Goal: Information Seeking & Learning: Learn about a topic

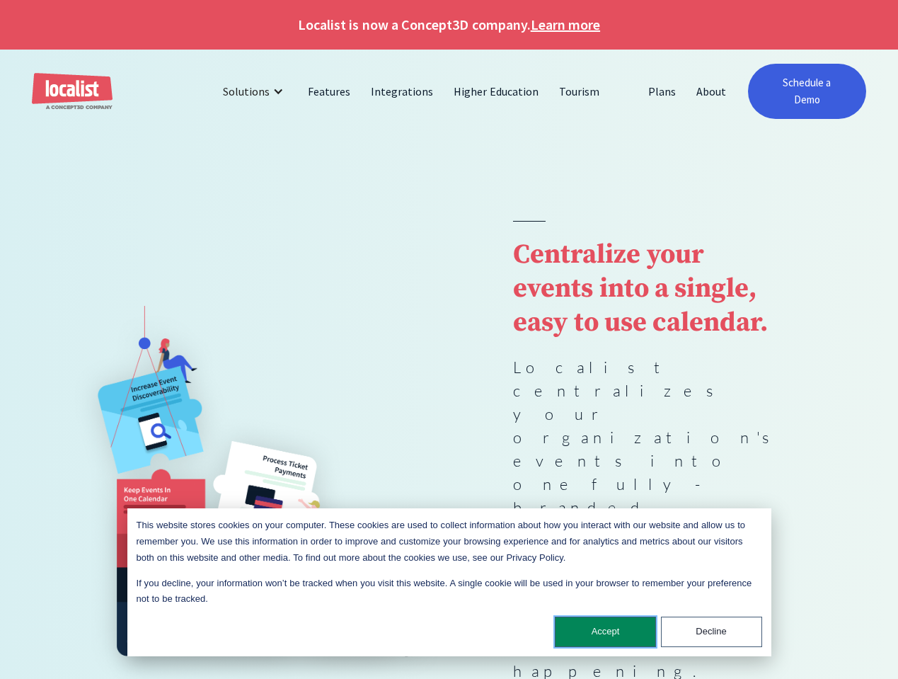
click at [609, 643] on button "Accept" at bounding box center [605, 631] width 101 height 30
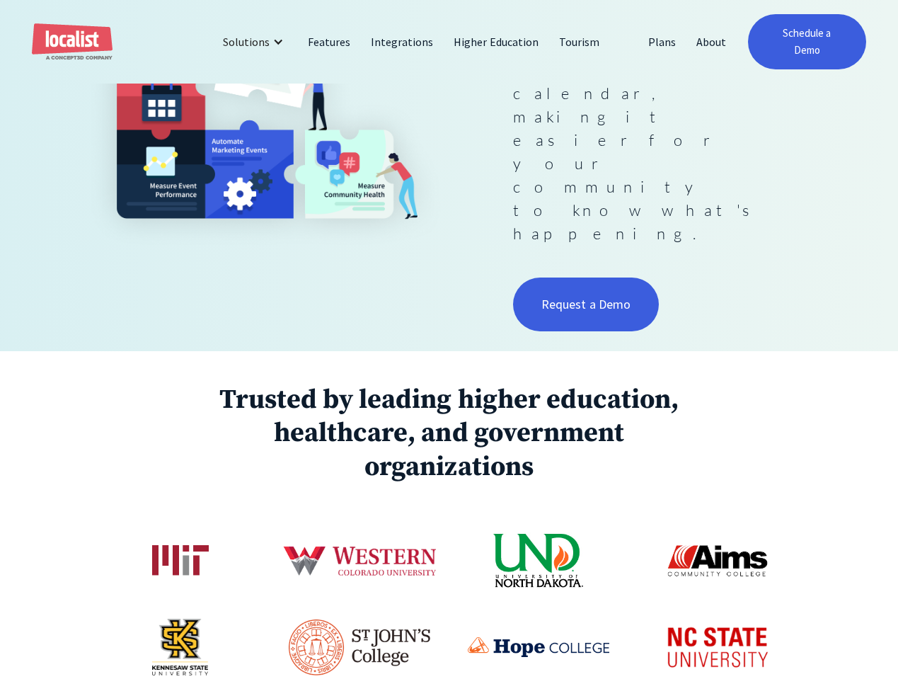
scroll to position [437, 0]
click at [743, 616] on img at bounding box center [717, 646] width 127 height 61
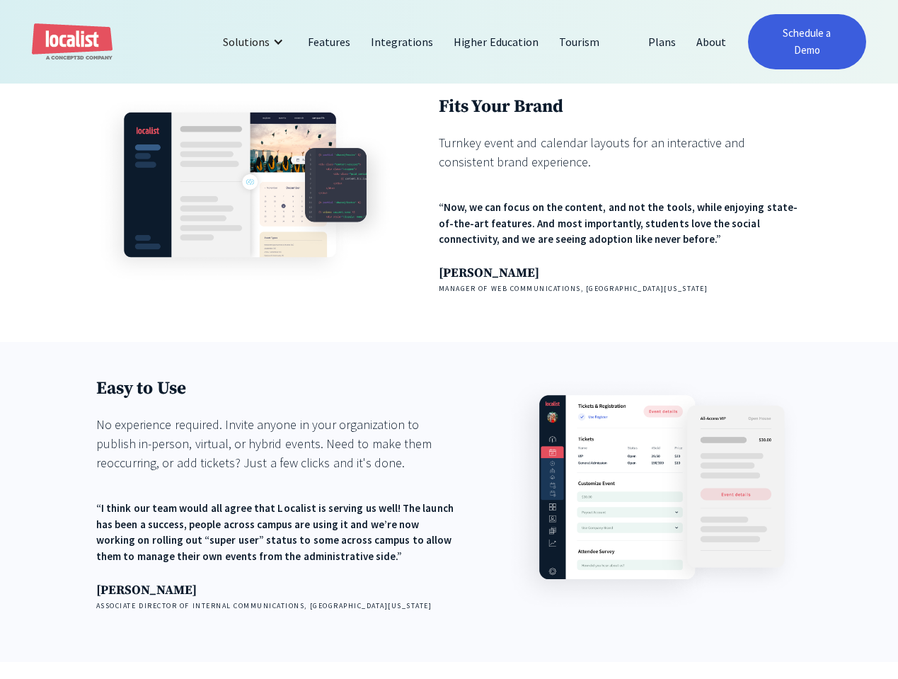
scroll to position [1480, 0]
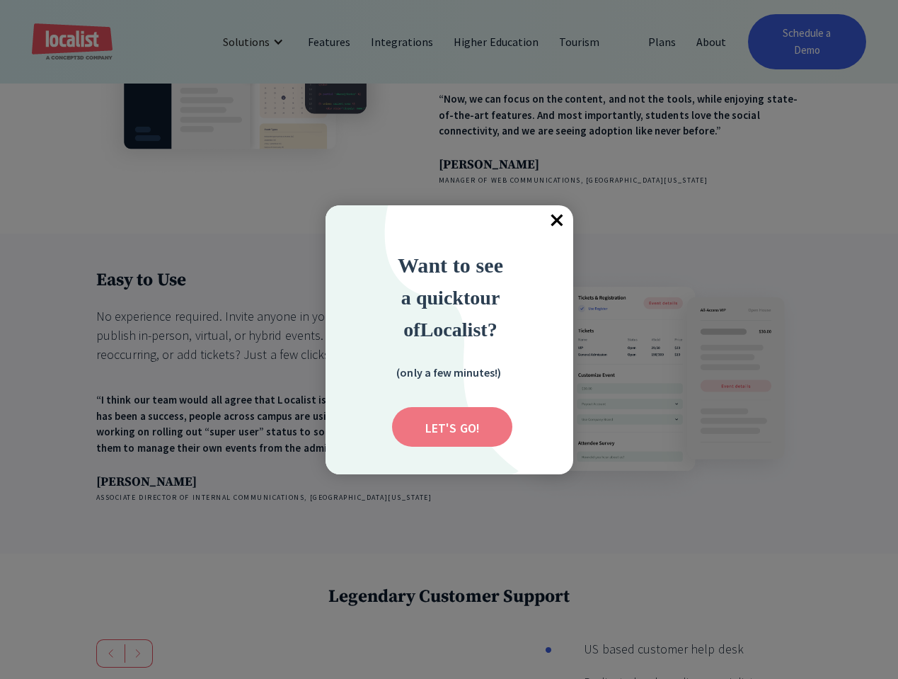
click at [446, 415] on input "Submit" at bounding box center [452, 427] width 120 height 40
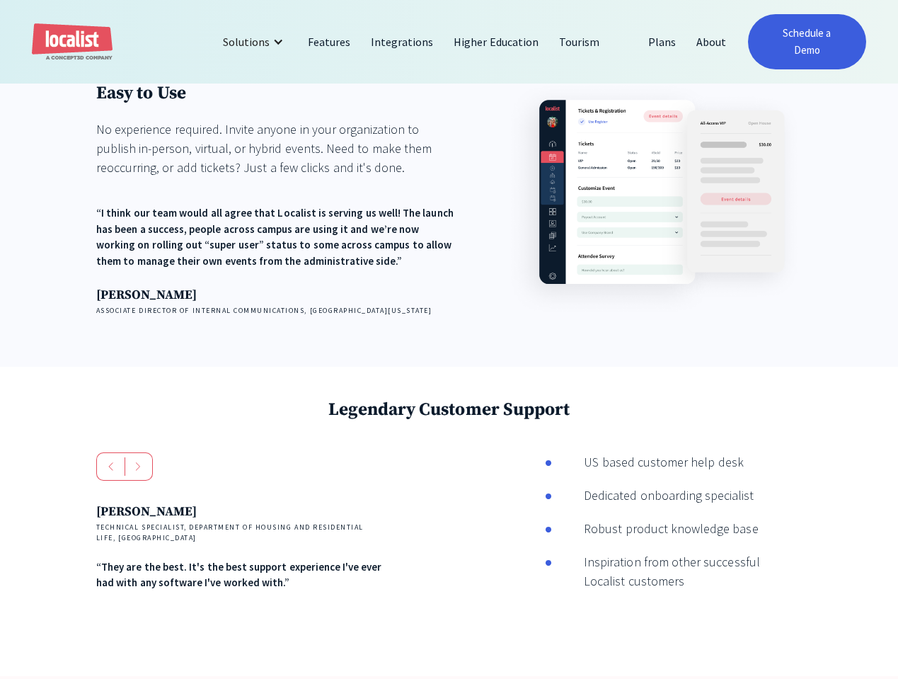
scroll to position [1684, 0]
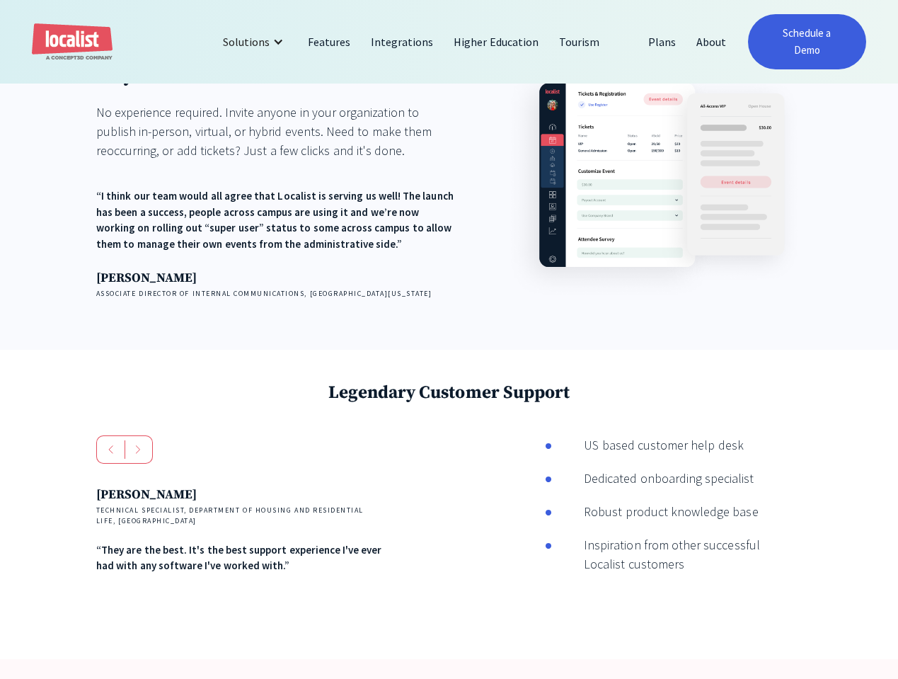
click at [153, 435] on div "Andres Reid Technical Specialist, Department of Housing and Residential Life, U…" at bounding box center [240, 522] width 289 height 175
click at [142, 435] on div "next slide" at bounding box center [139, 449] width 28 height 28
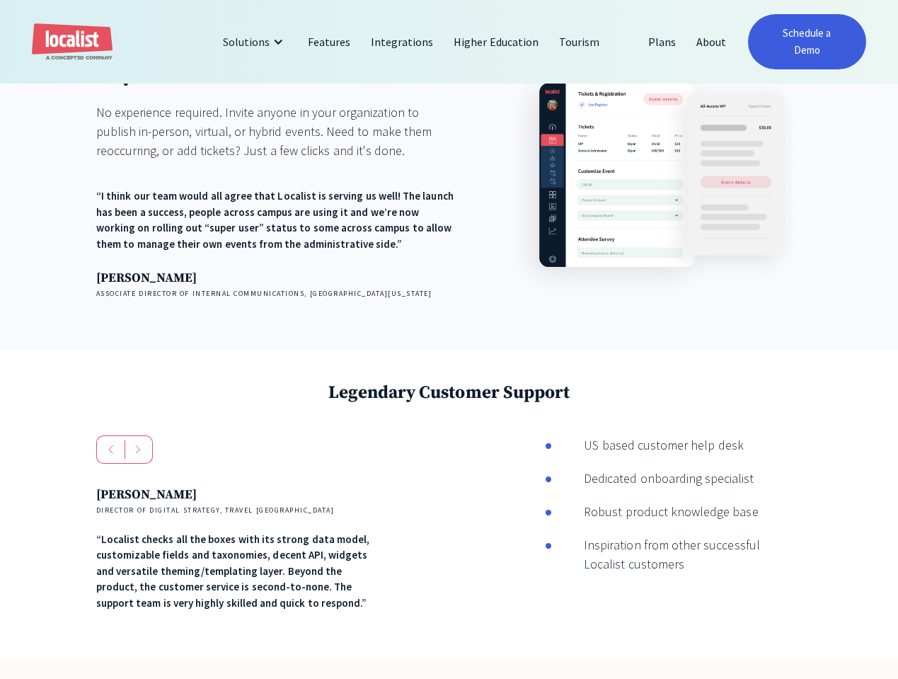
click at [142, 435] on div "next slide" at bounding box center [139, 449] width 28 height 28
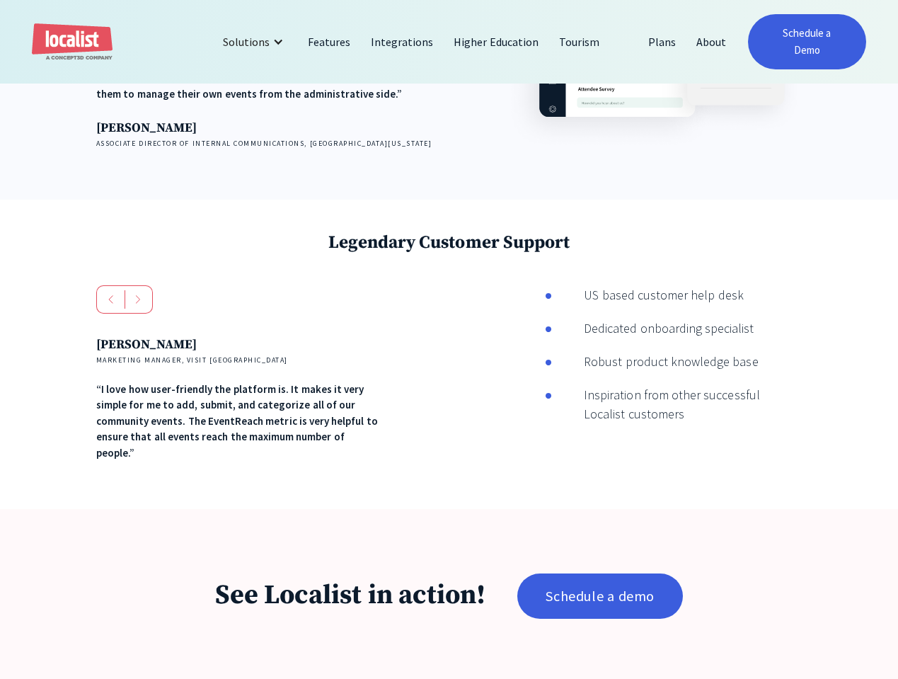
scroll to position [1931, 0]
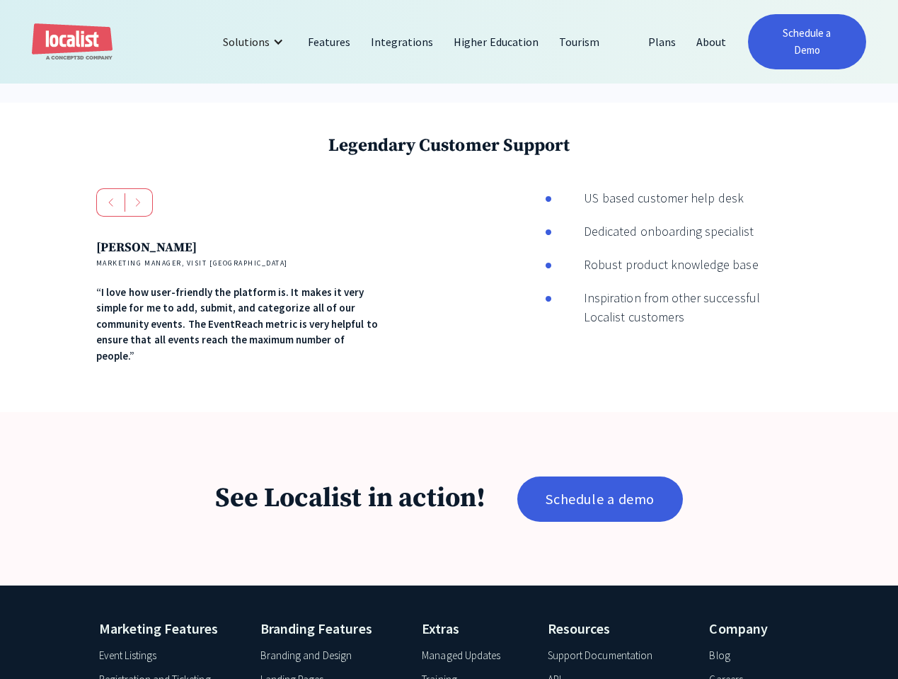
click at [309, 647] on div "Branding and Design" at bounding box center [305, 655] width 91 height 16
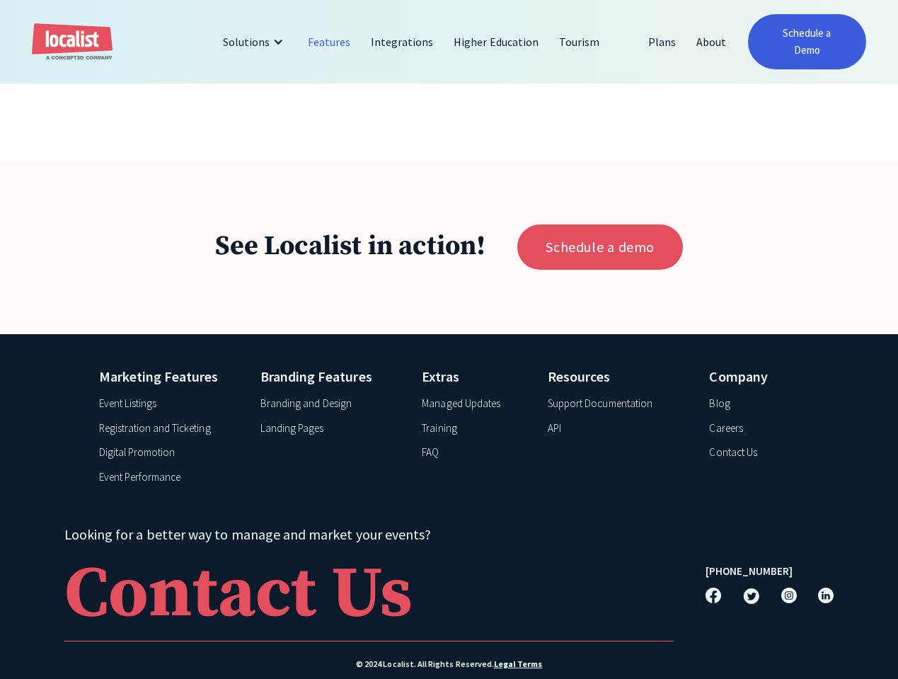
scroll to position [4991, 0]
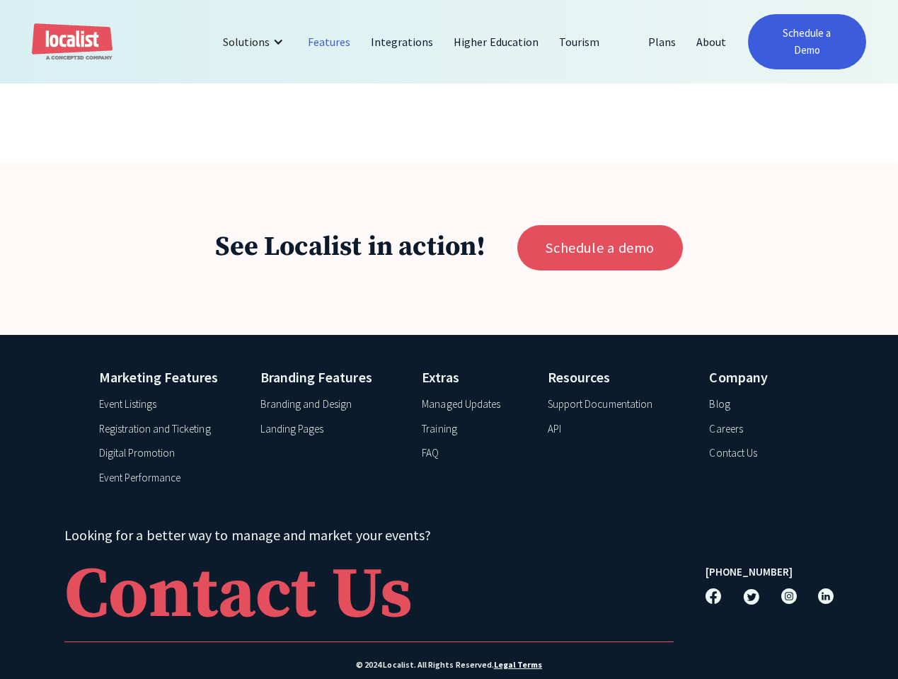
click at [154, 445] on div "Digital Promotion" at bounding box center [137, 453] width 76 height 16
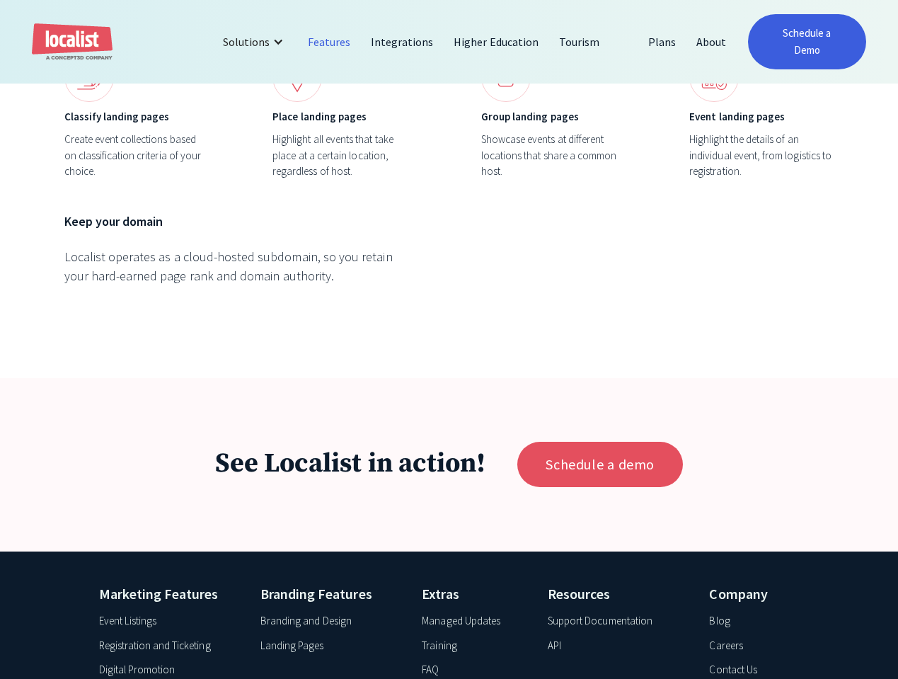
scroll to position [4947, 0]
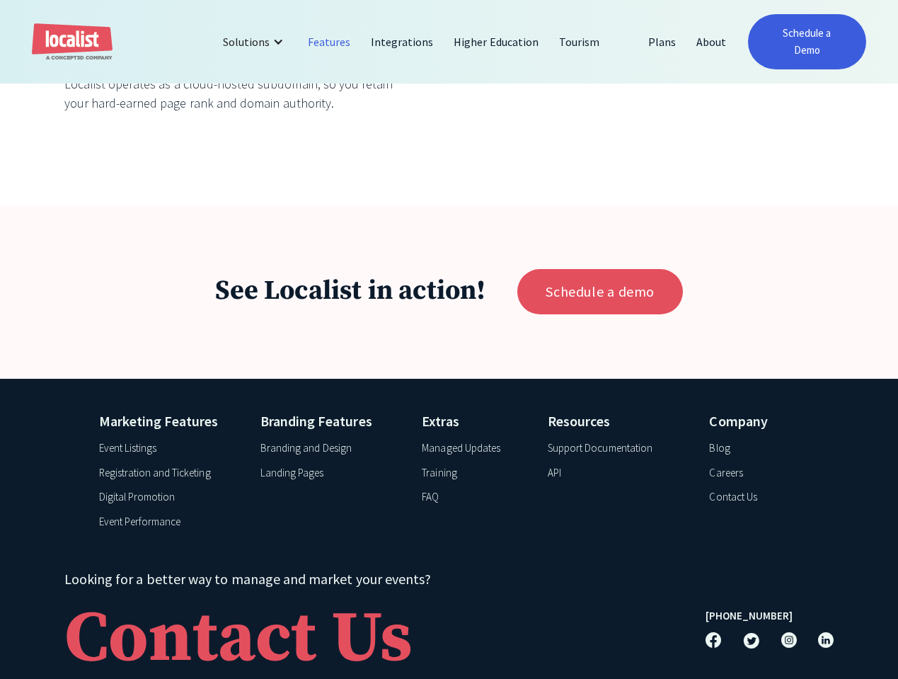
click at [154, 434] on div "Marketing Features Event Listings Registration and Ticketing Digital Promotion …" at bounding box center [171, 473] width 144 height 126
click at [154, 440] on div "Event Listings" at bounding box center [127, 448] width 57 height 16
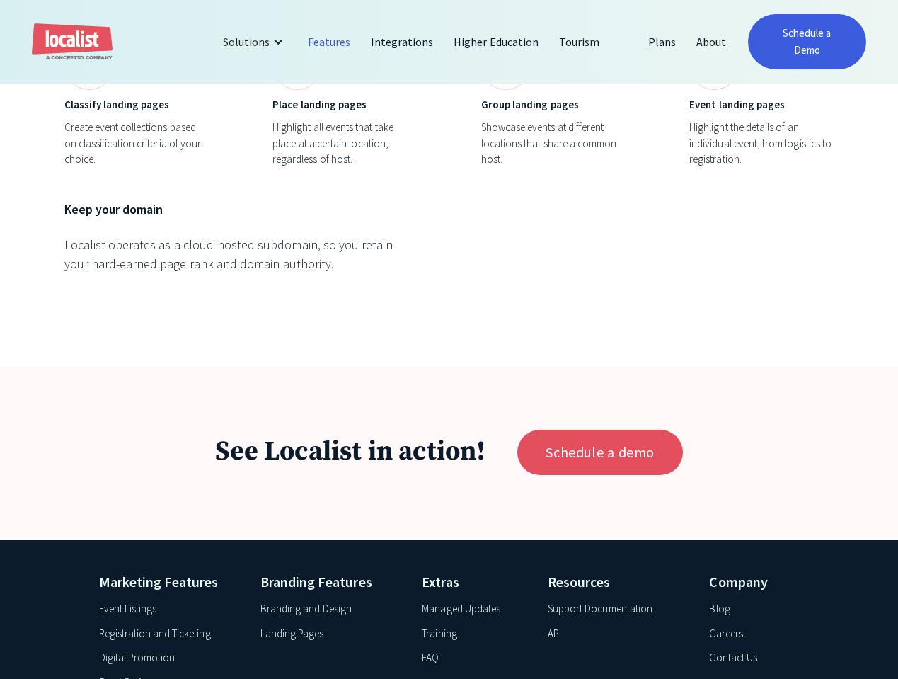
scroll to position [4892, 0]
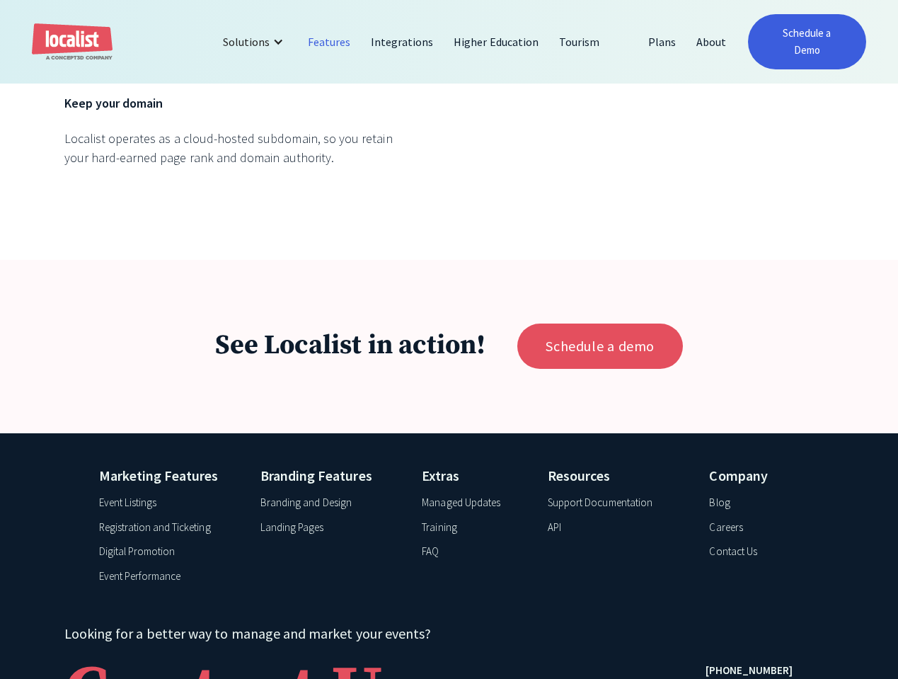
click at [433, 519] on div "Training" at bounding box center [439, 527] width 35 height 16
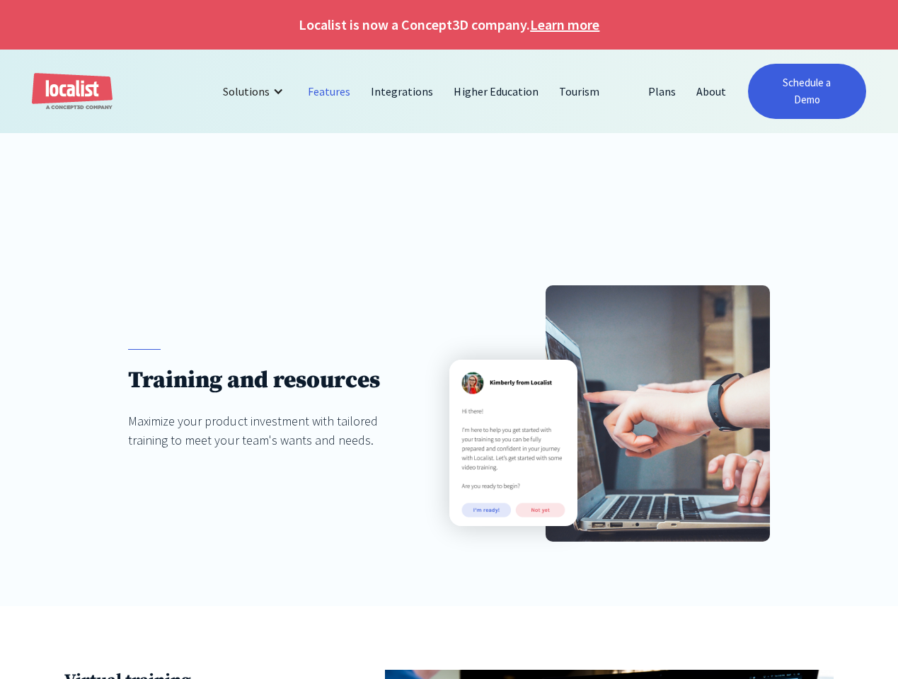
click at [326, 91] on link "Features" at bounding box center [329, 91] width 63 height 34
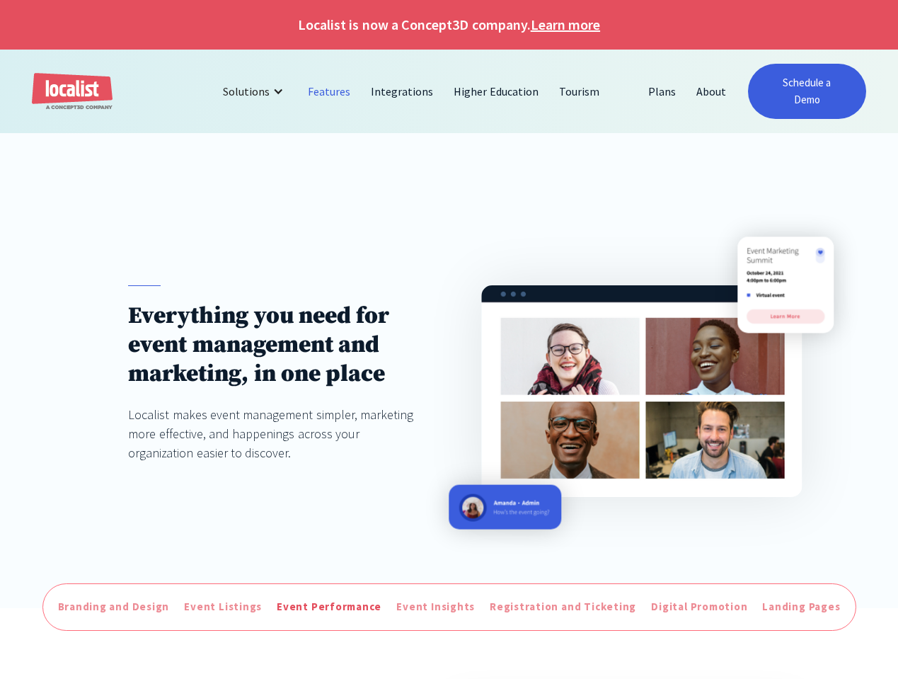
click at [334, 599] on link "Event Performance" at bounding box center [329, 606] width 112 height 23
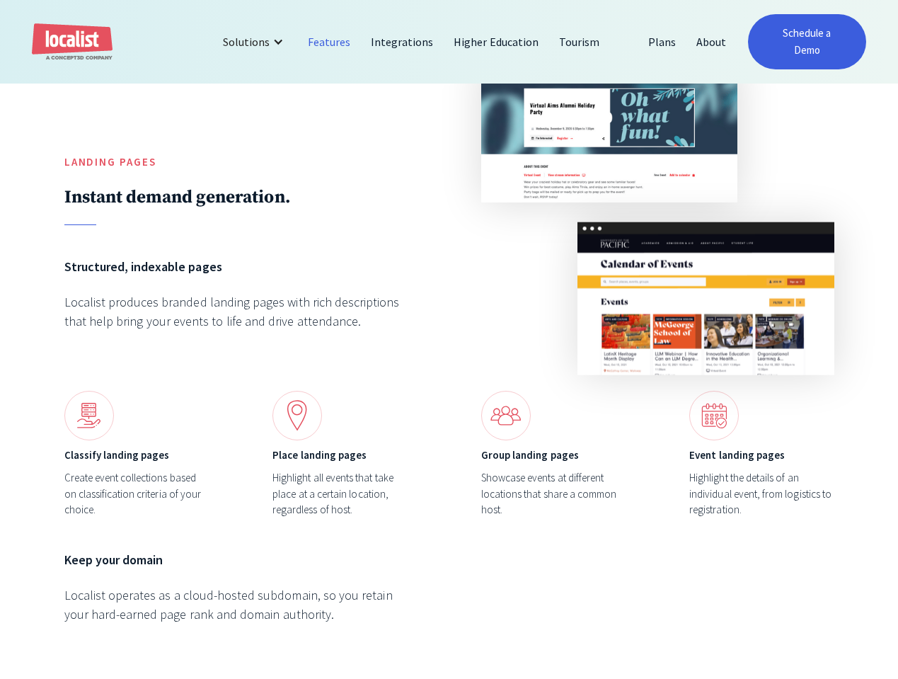
scroll to position [4792, 0]
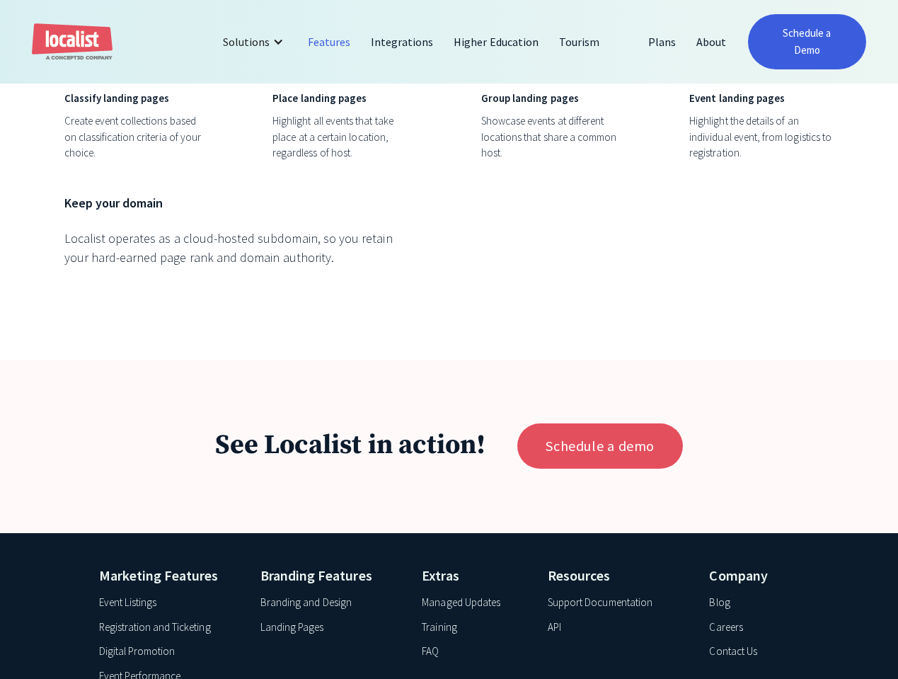
click at [553, 619] on div "API" at bounding box center [554, 627] width 13 height 16
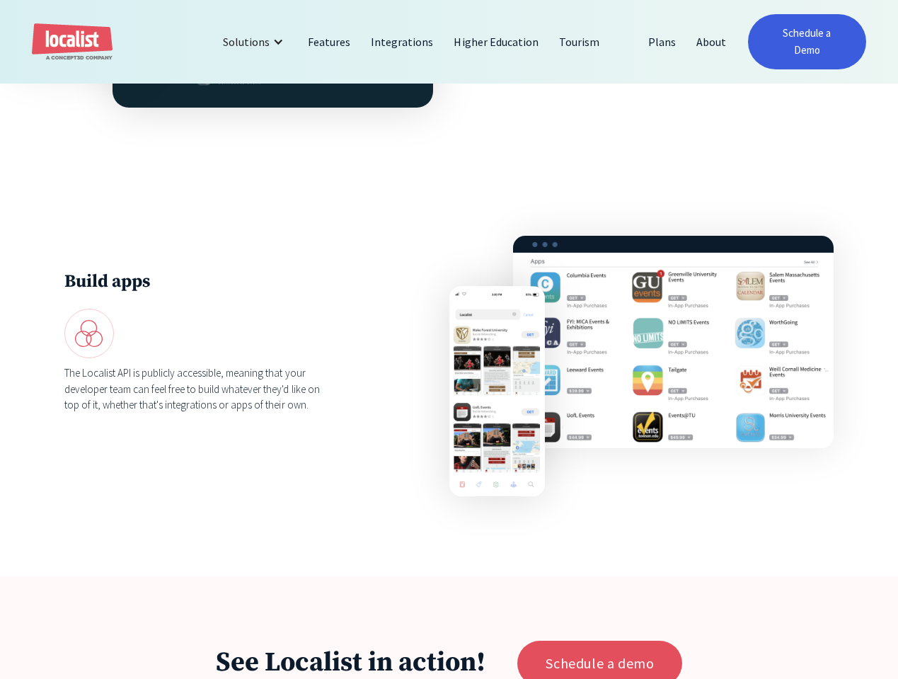
scroll to position [1662, 0]
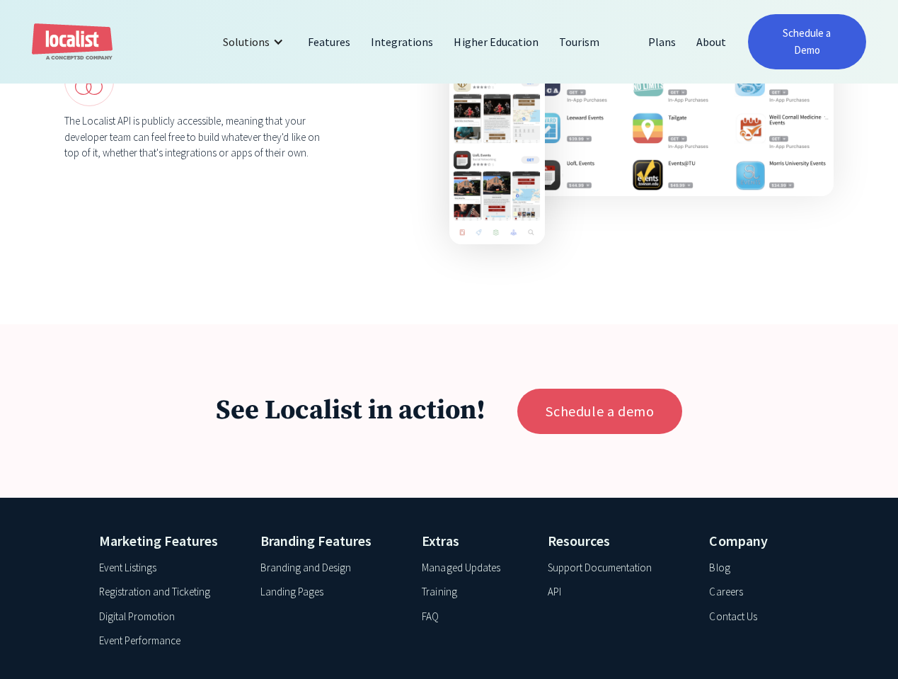
click at [182, 584] on div "Registration and Ticketing" at bounding box center [154, 592] width 111 height 16
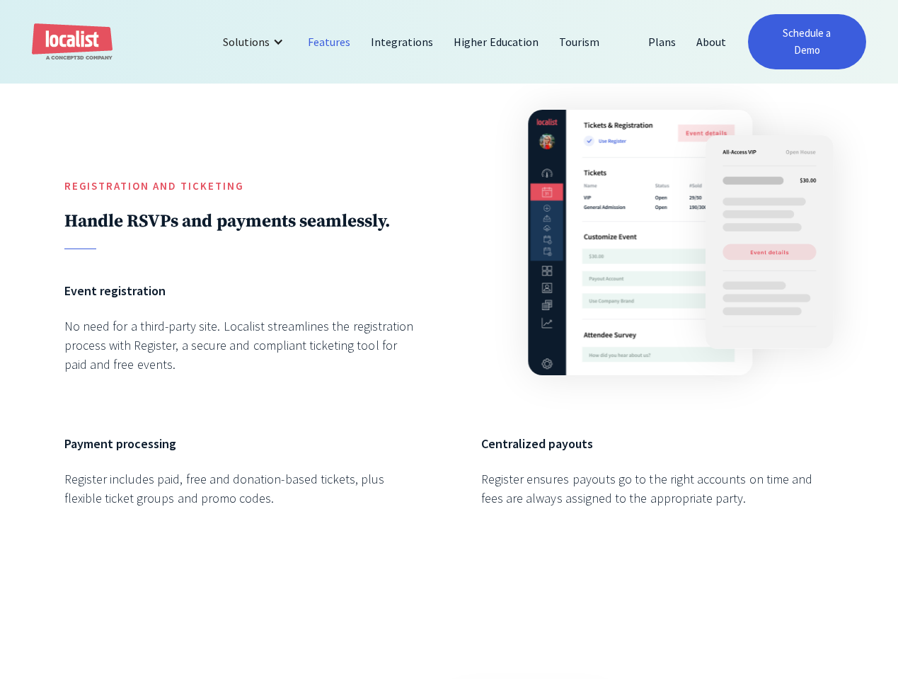
click at [607, 192] on div at bounding box center [657, 242] width 353 height 320
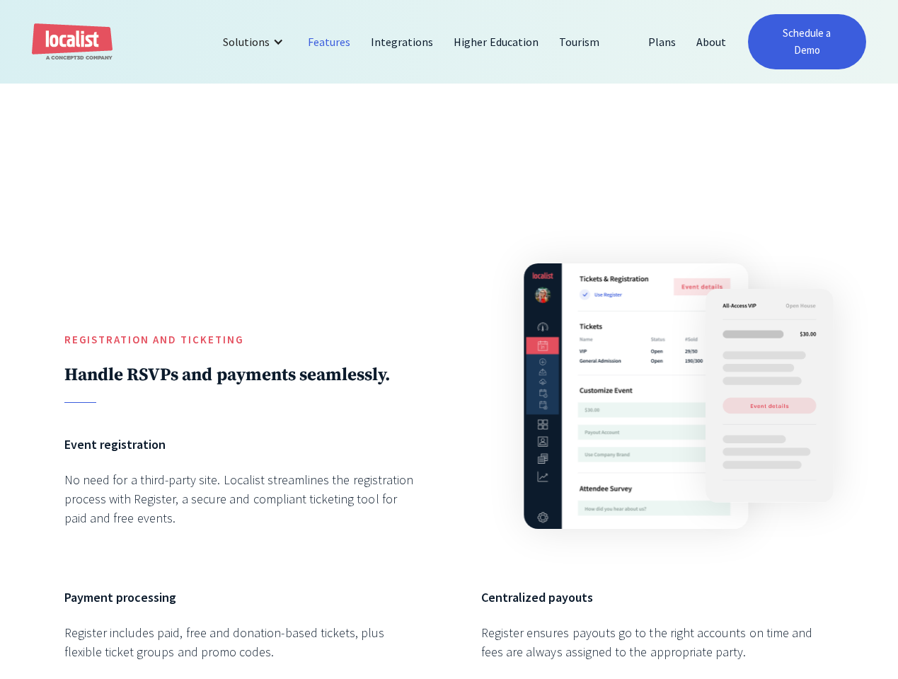
scroll to position [2844, 0]
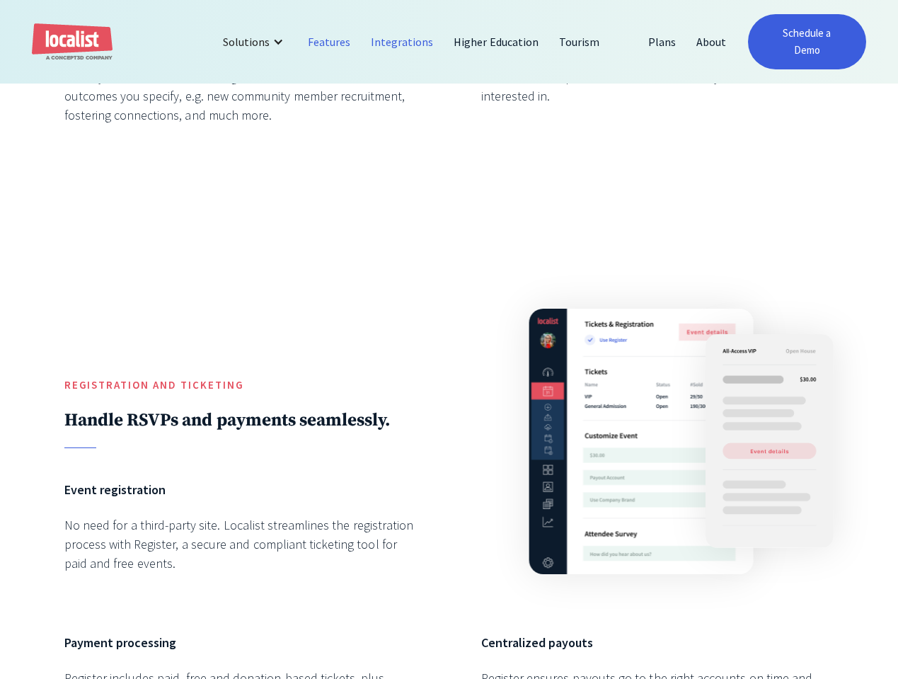
click at [412, 36] on link "Integrations" at bounding box center [402, 42] width 83 height 34
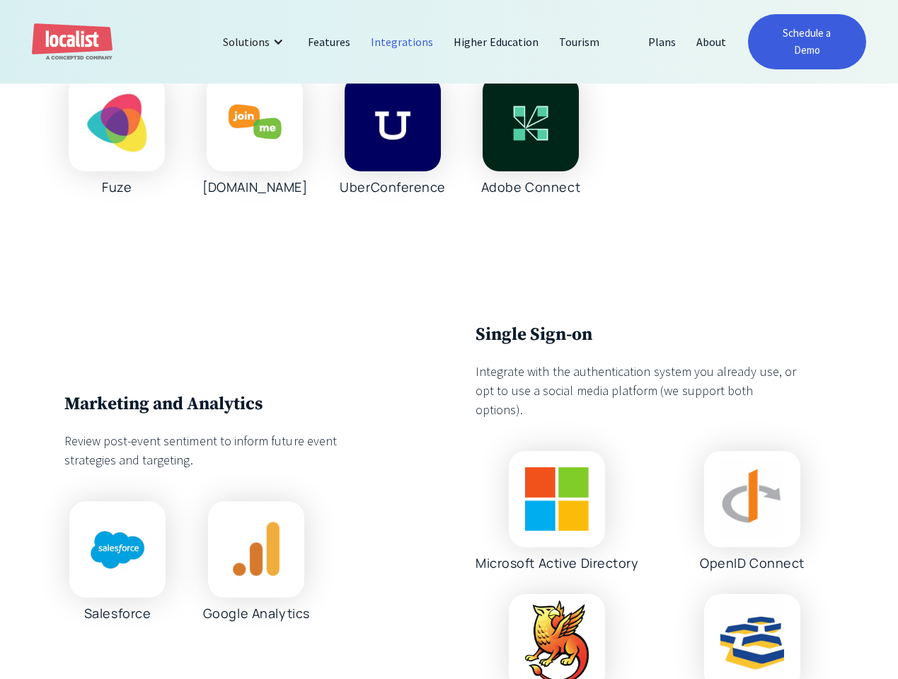
scroll to position [1508, 0]
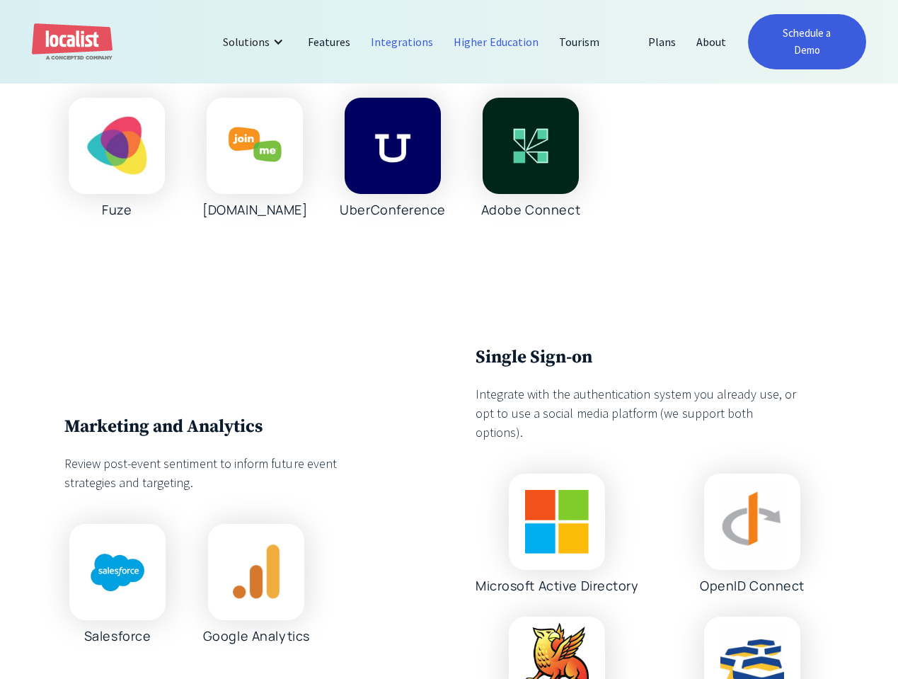
click at [502, 25] on link "Higher Education" at bounding box center [496, 42] width 105 height 34
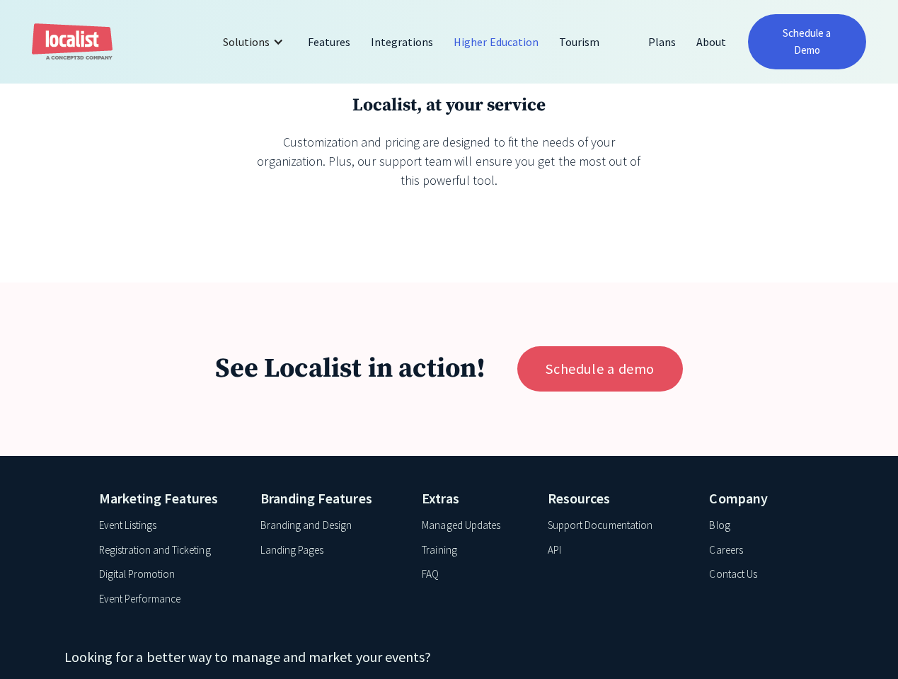
scroll to position [2966, 0]
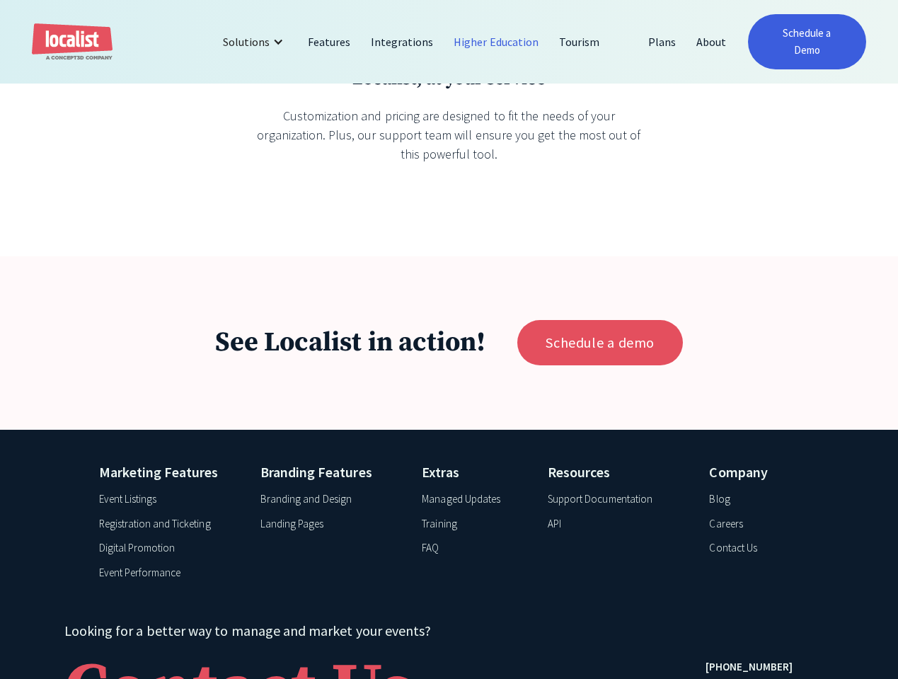
click at [327, 491] on div "Branding and Design" at bounding box center [305, 499] width 91 height 16
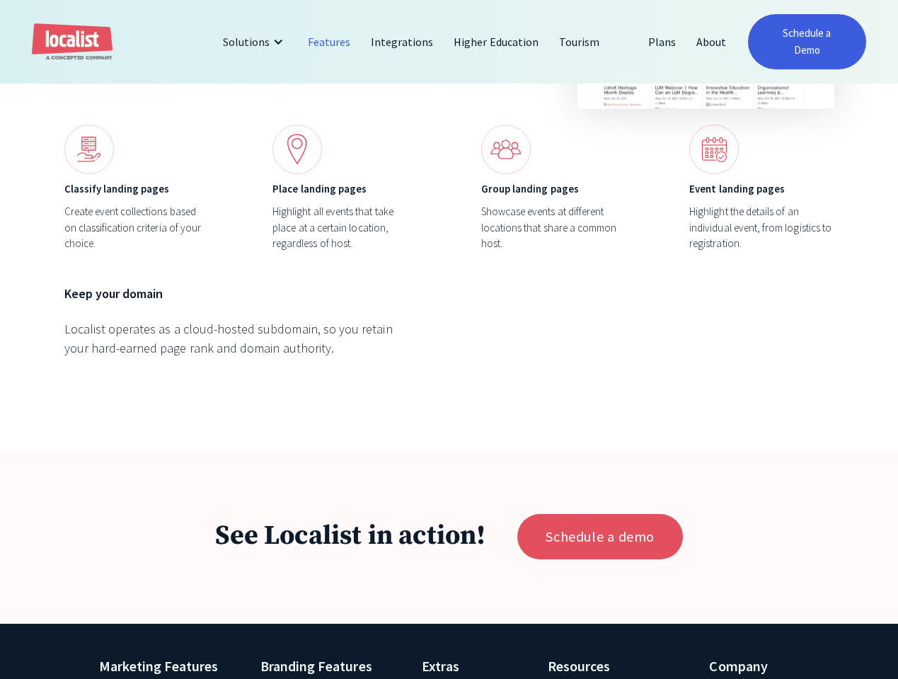
scroll to position [4804, 0]
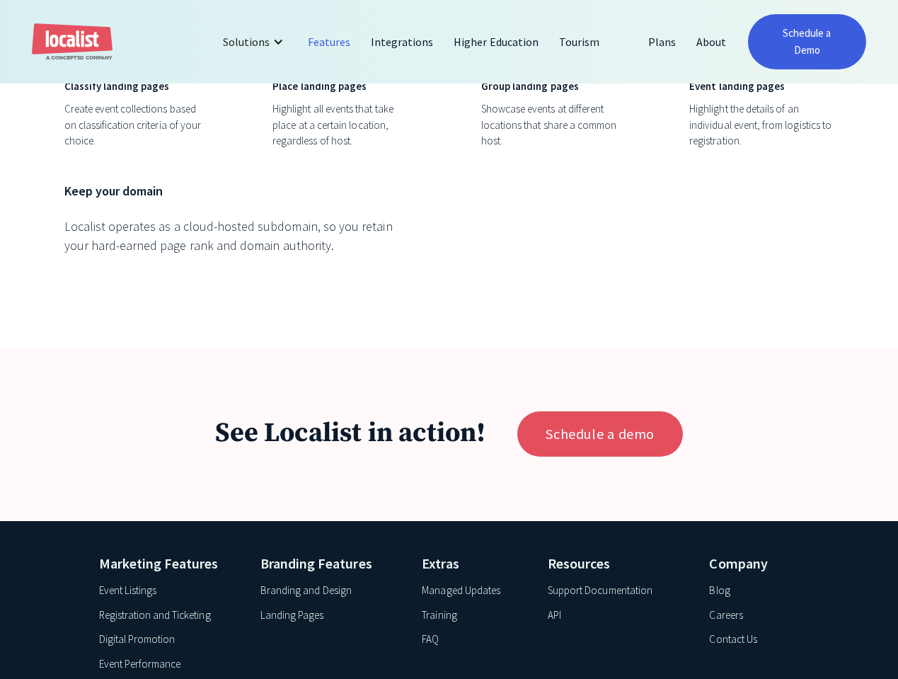
click at [90, 33] on img "home" at bounding box center [72, 42] width 81 height 38
